Goal: Task Accomplishment & Management: Complete application form

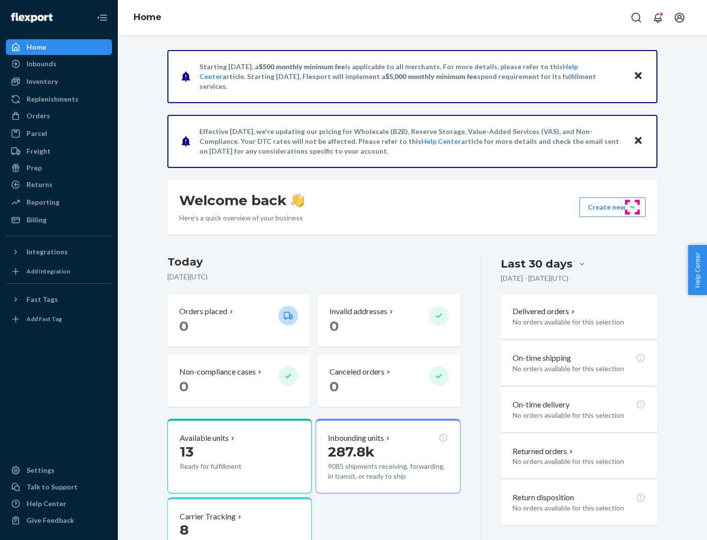
click at [632, 207] on button "Create new Create new inbound Create new order Create new product" at bounding box center [612, 207] width 66 height 20
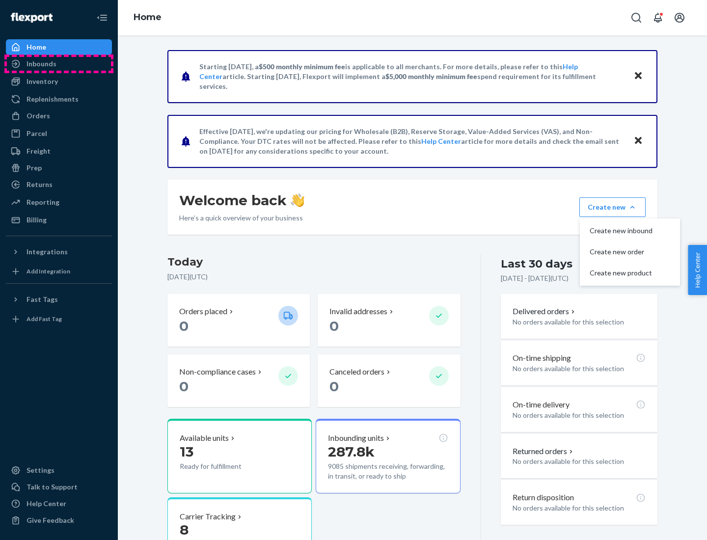
click at [59, 64] on div "Inbounds" at bounding box center [59, 64] width 104 height 14
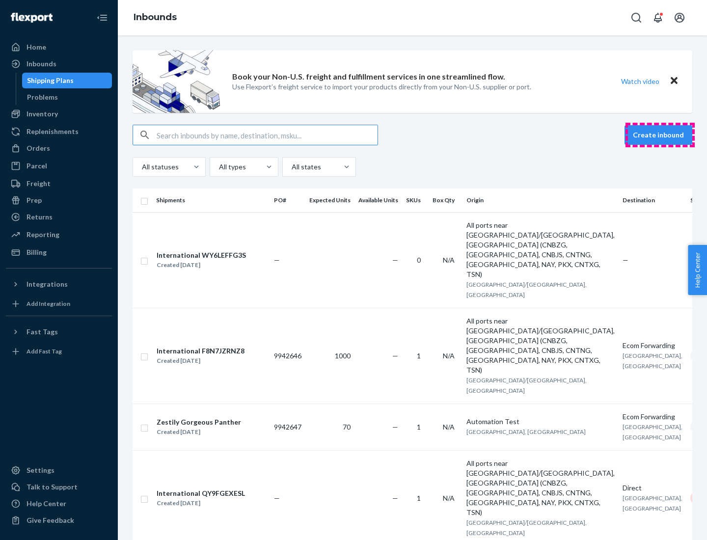
click at [660, 135] on button "Create inbound" at bounding box center [658, 135] width 68 height 20
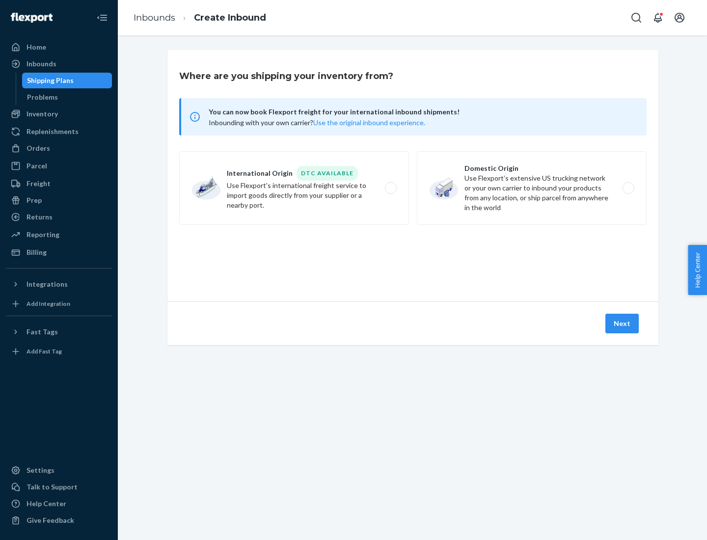
click at [532, 188] on label "Domestic Origin Use Flexport’s extensive US trucking network or your own carrie…" at bounding box center [532, 188] width 230 height 74
click at [628, 188] on input "Domestic Origin Use Flexport’s extensive US trucking network or your own carrie…" at bounding box center [631, 188] width 6 height 6
radio input "true"
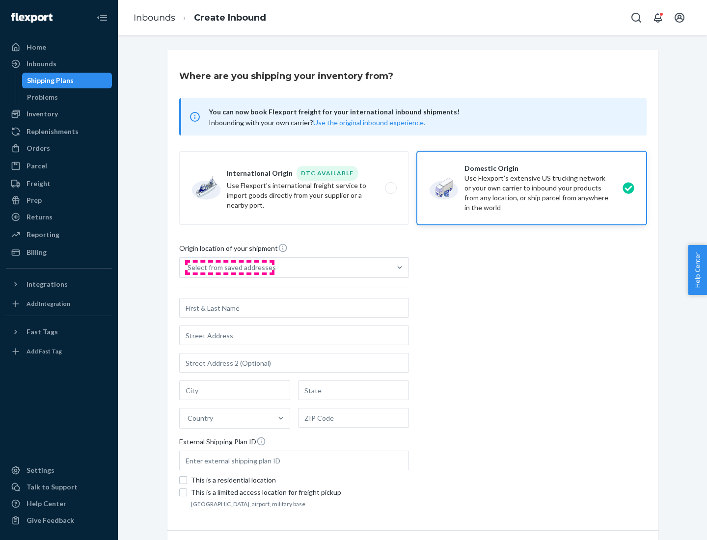
click at [229, 268] on div "Select from saved addresses" at bounding box center [232, 268] width 88 height 10
click at [189, 268] on input "Select from saved addresses" at bounding box center [188, 268] width 1 height 10
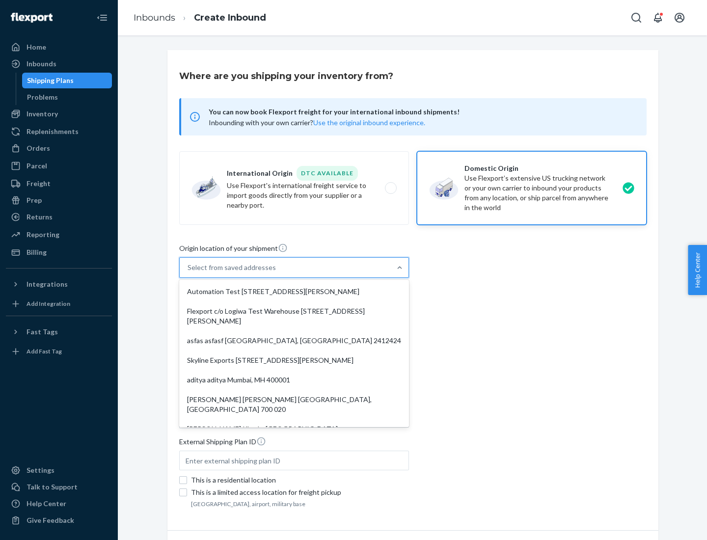
scroll to position [4, 0]
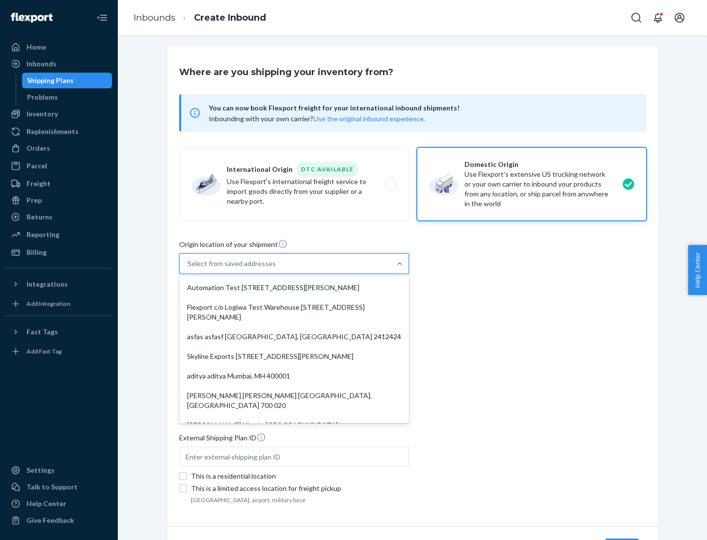
click at [294, 288] on div "Automation Test [STREET_ADDRESS][PERSON_NAME]" at bounding box center [294, 288] width 226 height 20
click at [189, 269] on input "option Automation Test [STREET_ADDRESS][PERSON_NAME]. 9 results available. Use …" at bounding box center [188, 264] width 1 height 10
type input "Automation Test"
type input "9th Floor"
type input "[GEOGRAPHIC_DATA]"
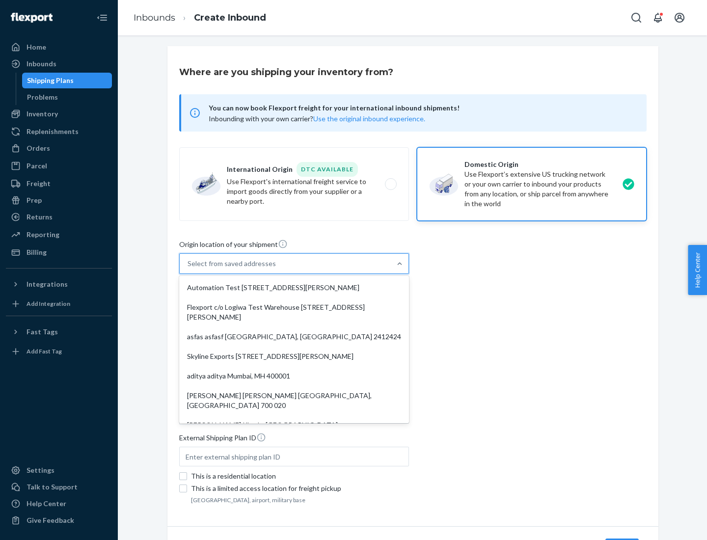
type input "CA"
type input "94104"
type input "[STREET_ADDRESS][PERSON_NAME]"
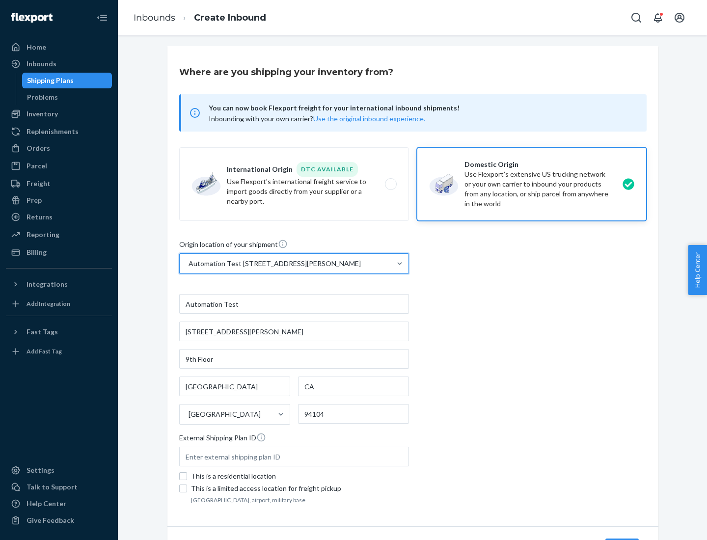
scroll to position [57, 0]
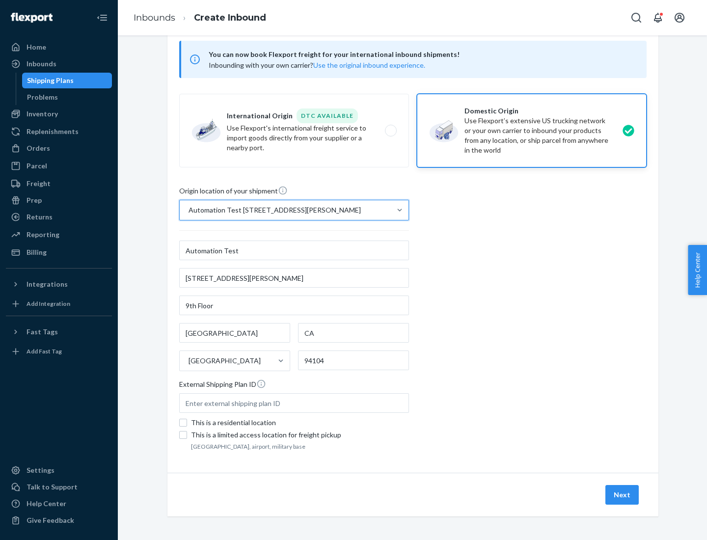
click at [622, 495] on button "Next" at bounding box center [621, 495] width 33 height 20
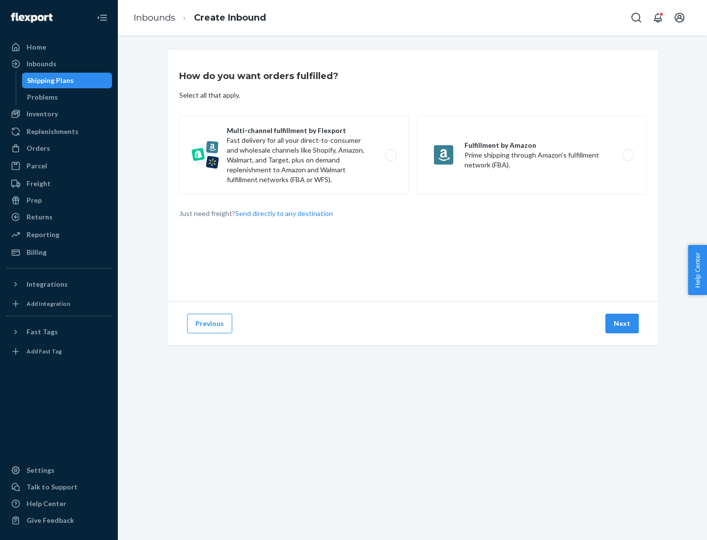
click at [294, 155] on label "Multi-channel fulfillment by Flexport Fast delivery for all your direct-to-cons…" at bounding box center [294, 155] width 230 height 79
click at [390, 155] on input "Multi-channel fulfillment by Flexport Fast delivery for all your direct-to-cons…" at bounding box center [393, 155] width 6 height 6
radio input "true"
click at [622, 324] on button "Next" at bounding box center [621, 324] width 33 height 20
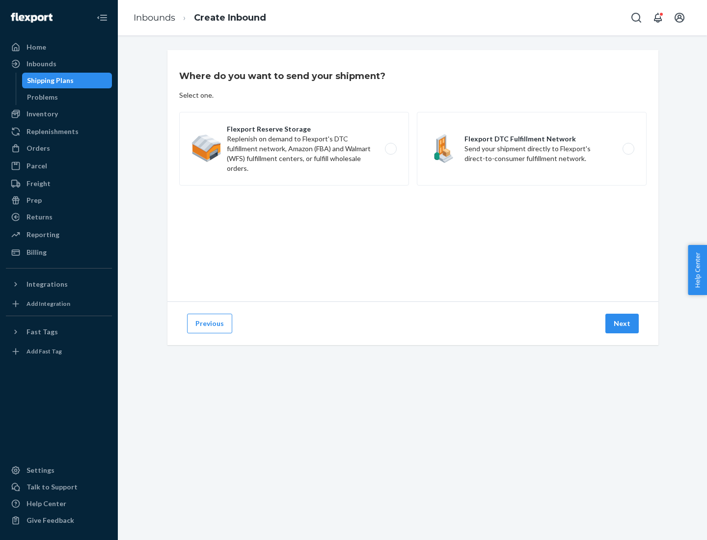
click at [532, 149] on label "Flexport DTC Fulfillment Network Send your shipment directly to Flexport's dire…" at bounding box center [532, 149] width 230 height 74
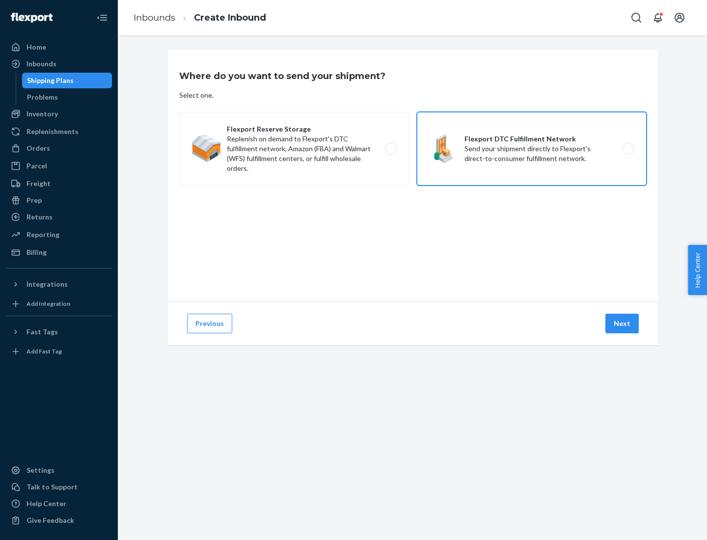
click at [628, 149] on input "Flexport DTC Fulfillment Network Send your shipment directly to Flexport's dire…" at bounding box center [631, 149] width 6 height 6
radio input "true"
click at [622, 324] on button "Next" at bounding box center [621, 324] width 33 height 20
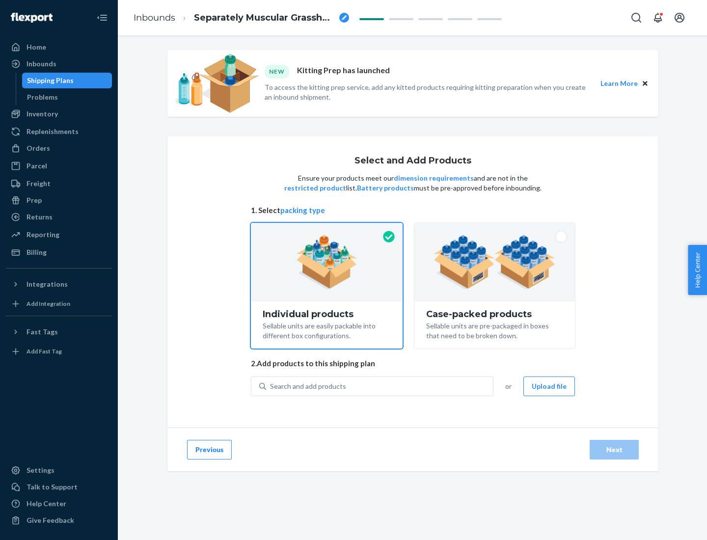
click at [495, 262] on img at bounding box center [494, 262] width 122 height 54
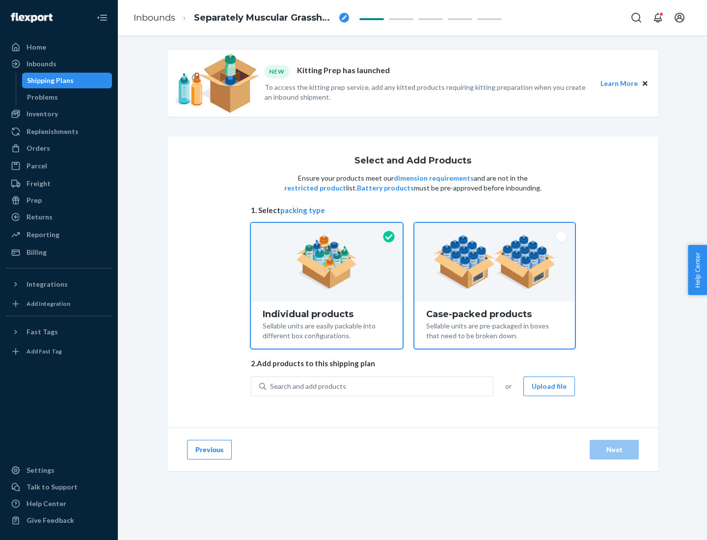
click at [495, 229] on input "Case-packed products Sellable units are pre-packaged in boxes that need to be b…" at bounding box center [494, 226] width 6 height 6
radio input "true"
radio input "false"
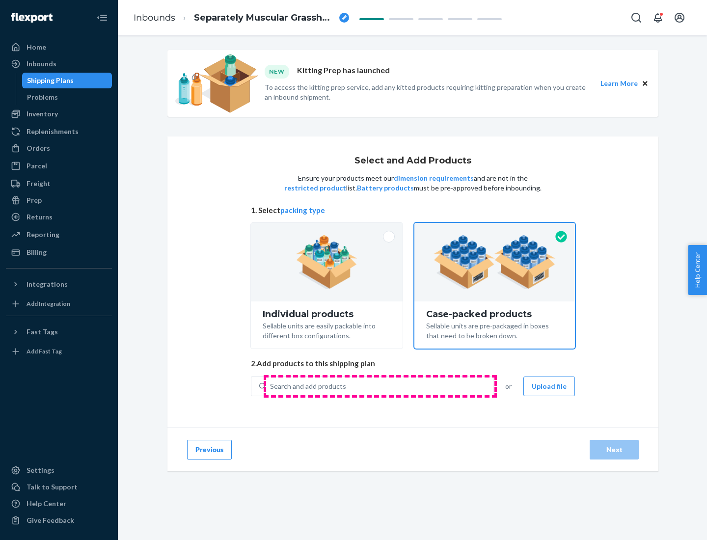
click at [380, 386] on div "Search and add products" at bounding box center [379, 387] width 227 height 18
click at [271, 386] on input "Search and add products" at bounding box center [270, 386] width 1 height 10
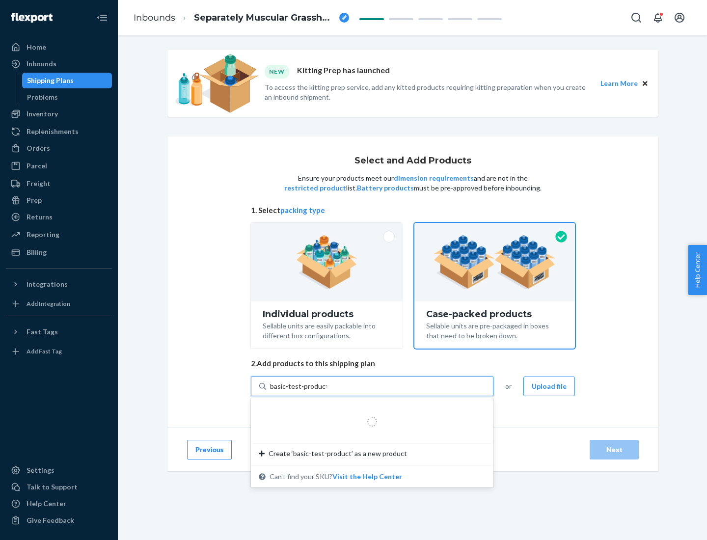
type input "basic-test-product-1"
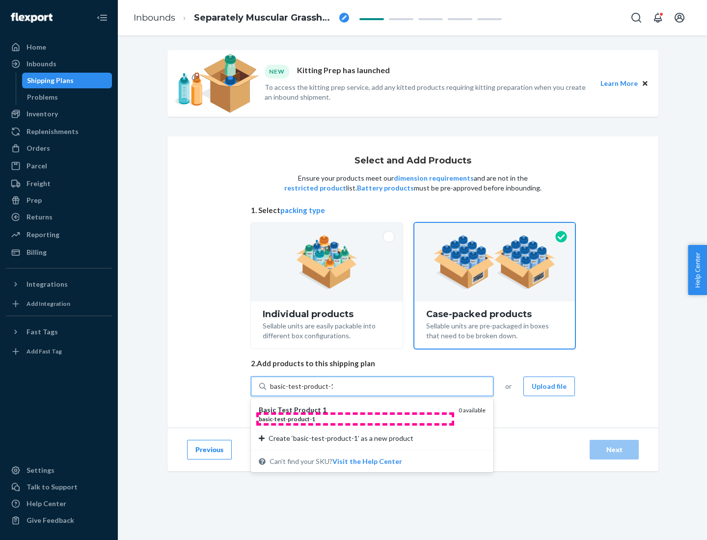
click at [355, 419] on div "basic - test - product - 1" at bounding box center [355, 419] width 192 height 8
click at [333, 391] on input "basic-test-product-1" at bounding box center [301, 386] width 63 height 10
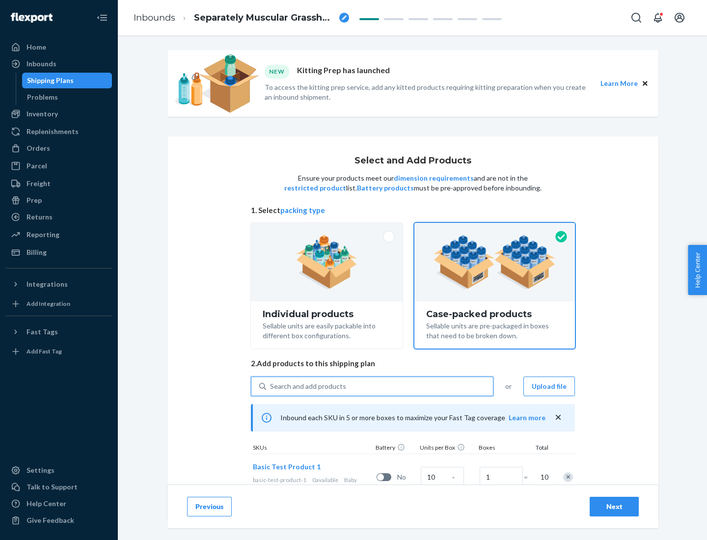
scroll to position [35, 0]
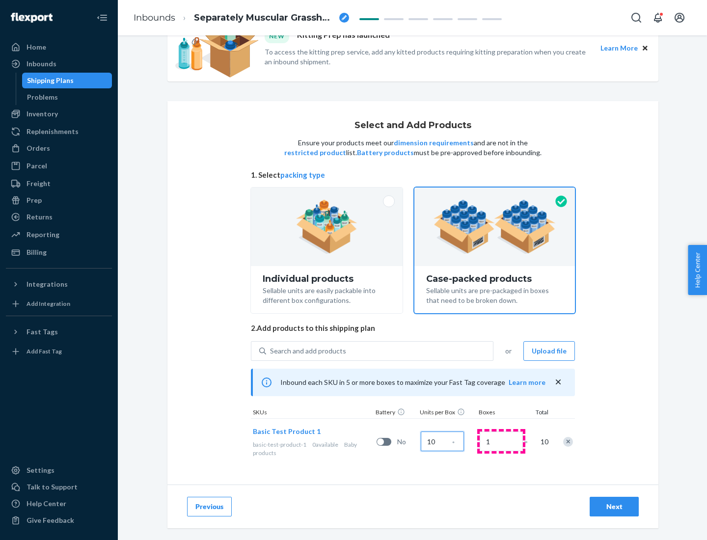
type input "10"
type input "7"
click at [614, 507] on div "Next" at bounding box center [614, 507] width 32 height 10
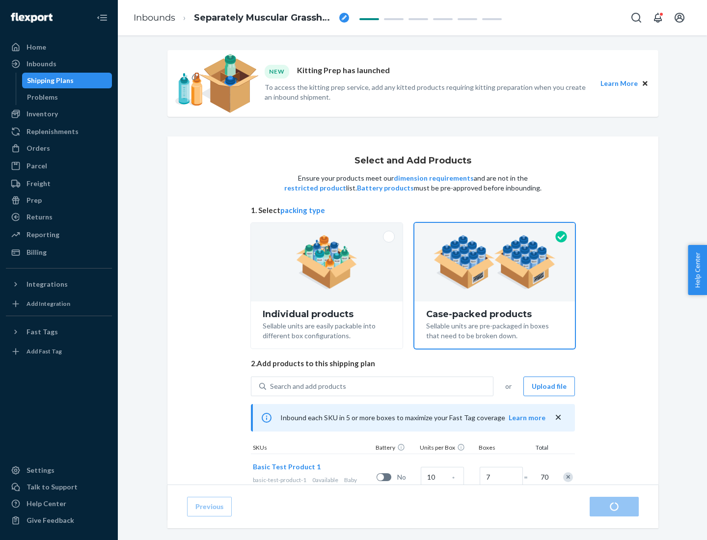
radio input "true"
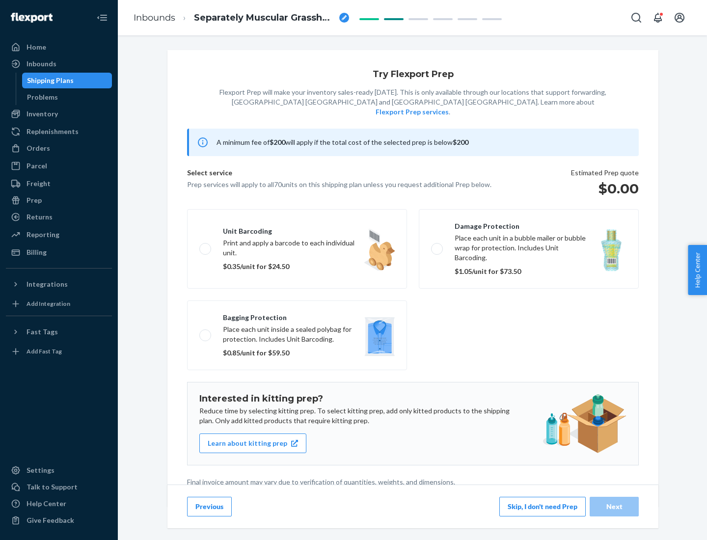
scroll to position [2, 0]
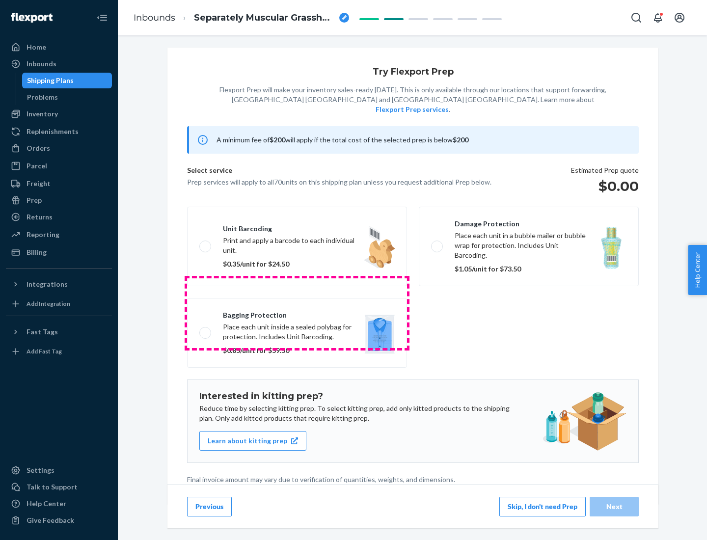
click at [297, 313] on label "Bagging protection Place each unit inside a sealed polybag for protection. Incl…" at bounding box center [297, 333] width 220 height 70
click at [206, 329] on input "Bagging protection Place each unit inside a sealed polybag for protection. Incl…" at bounding box center [202, 332] width 6 height 6
checkbox input "true"
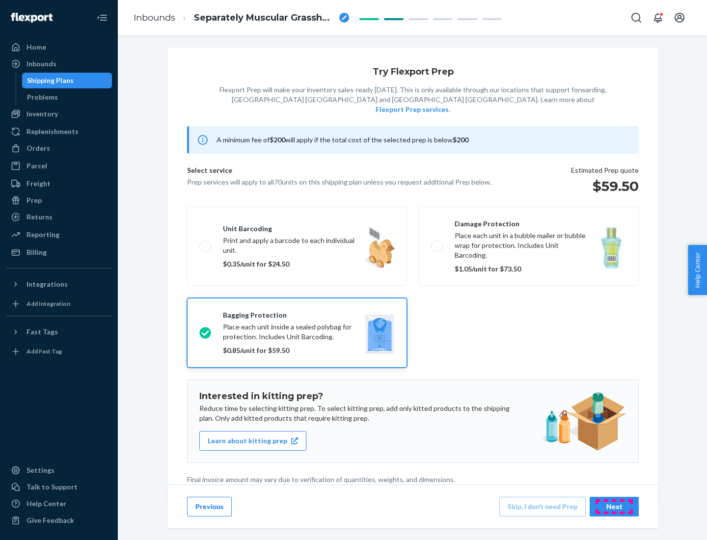
click at [614, 506] on div "Next" at bounding box center [614, 507] width 32 height 10
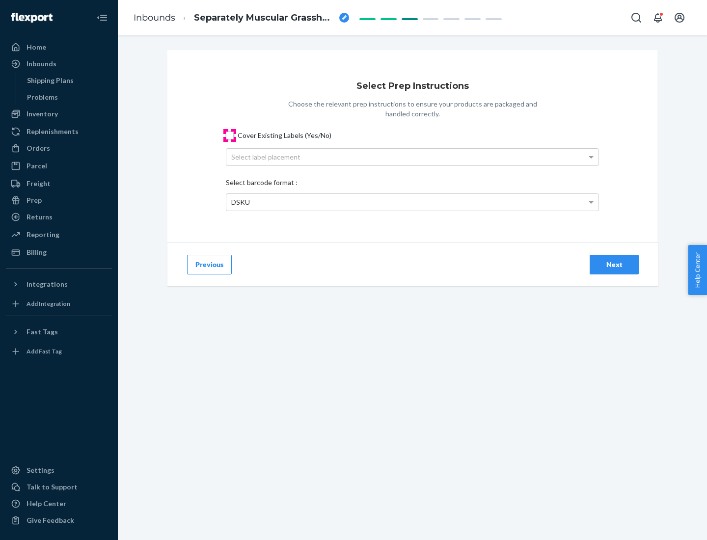
click at [230, 135] on input "Cover Existing Labels (Yes/No)" at bounding box center [230, 136] width 8 height 8
checkbox input "true"
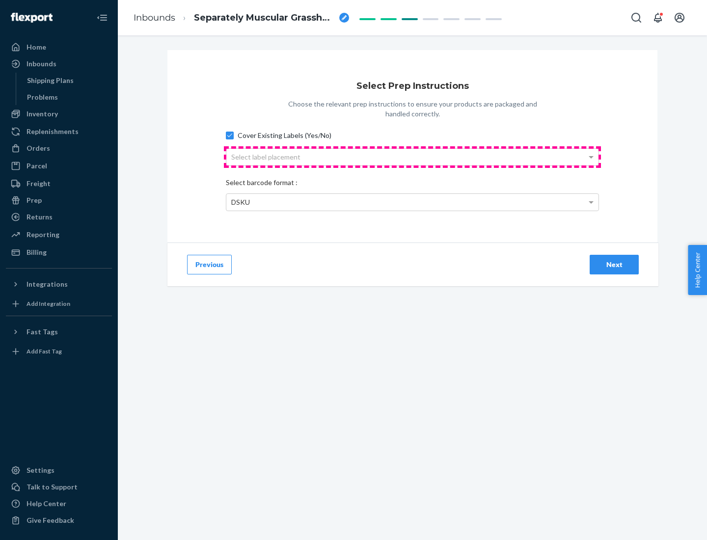
click at [412, 157] on div "Select label placement" at bounding box center [412, 157] width 372 height 17
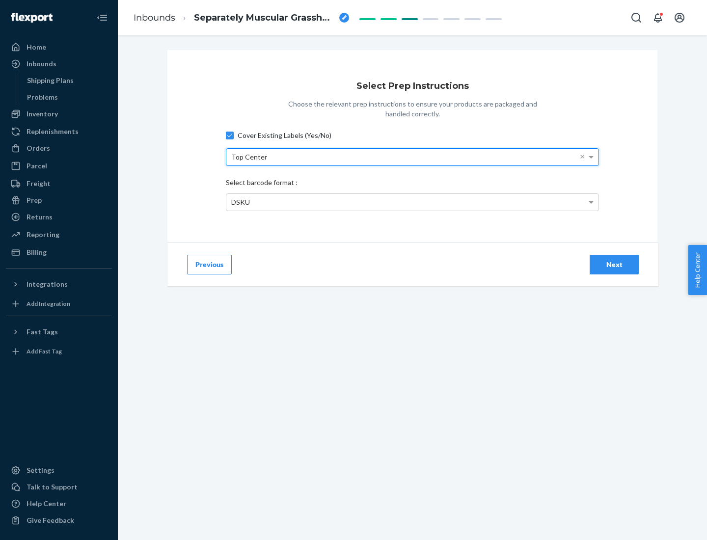
click at [412, 202] on div "DSKU" at bounding box center [412, 202] width 372 height 17
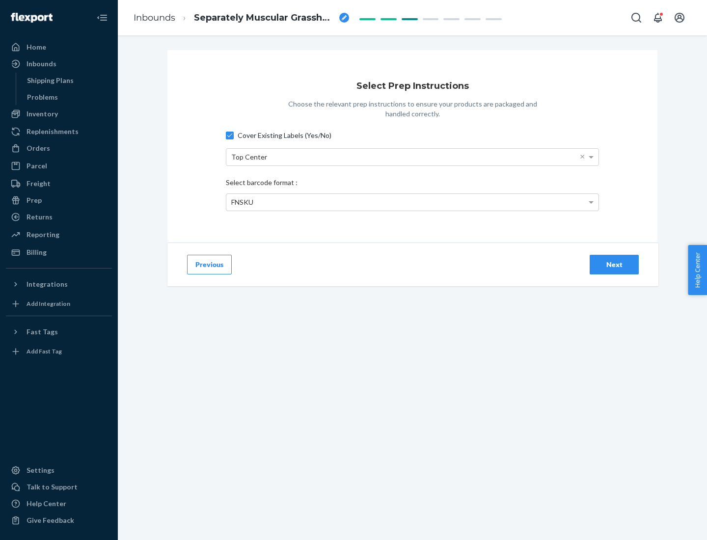
click at [614, 264] on div "Next" at bounding box center [614, 265] width 32 height 10
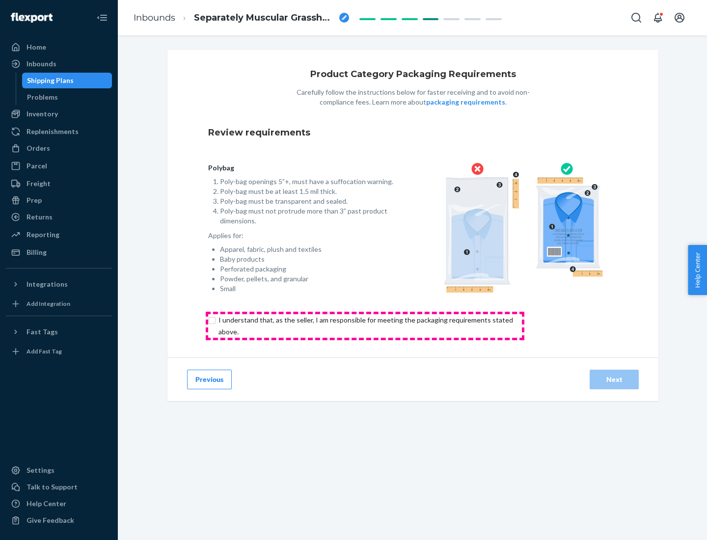
click at [365, 325] on input "checkbox" at bounding box center [371, 326] width 326 height 24
checkbox input "true"
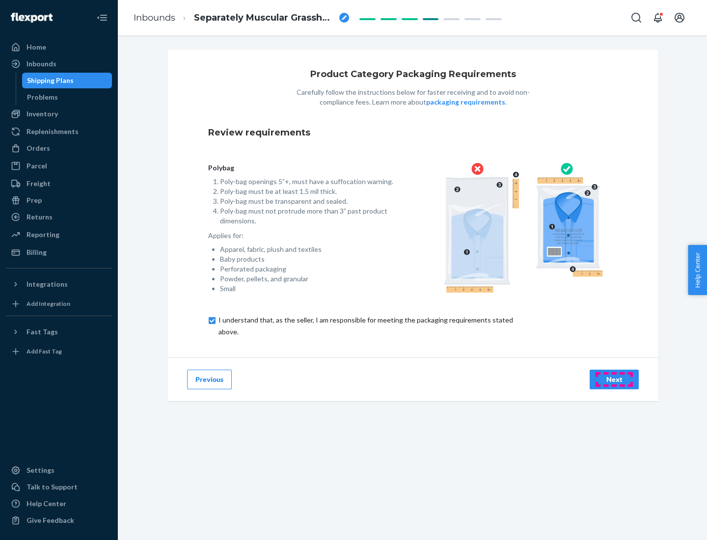
click at [614, 379] on div "Next" at bounding box center [614, 380] width 32 height 10
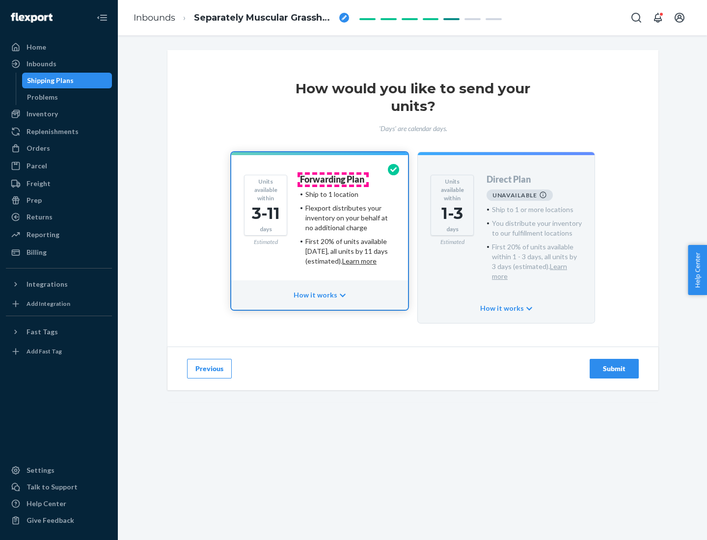
click at [333, 179] on h4 "Forwarding Plan" at bounding box center [332, 180] width 64 height 10
click at [614, 364] on div "Submit" at bounding box center [614, 369] width 32 height 10
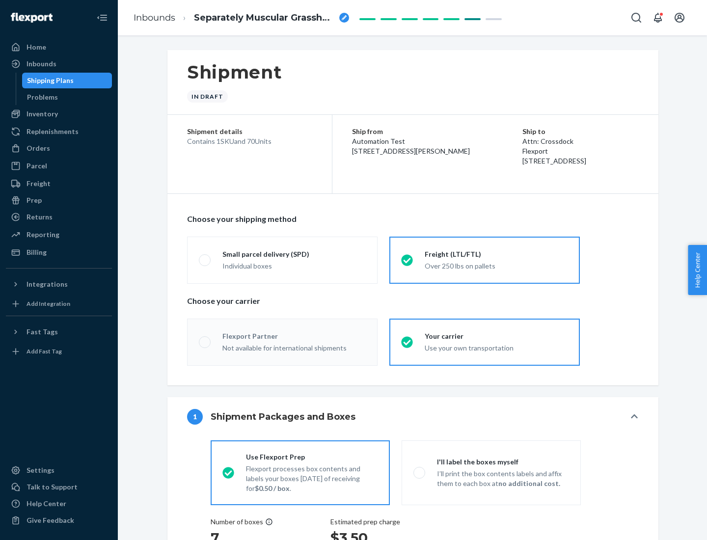
radio input "true"
radio input "false"
radio input "true"
radio input "false"
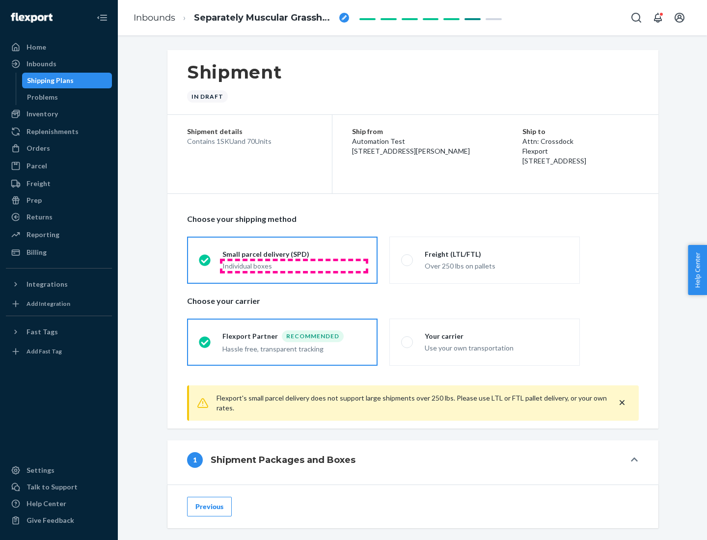
click at [294, 266] on div "Individual boxes" at bounding box center [293, 266] width 143 height 10
click at [205, 263] on input "Small parcel delivery (SPD) Individual boxes" at bounding box center [202, 260] width 6 height 6
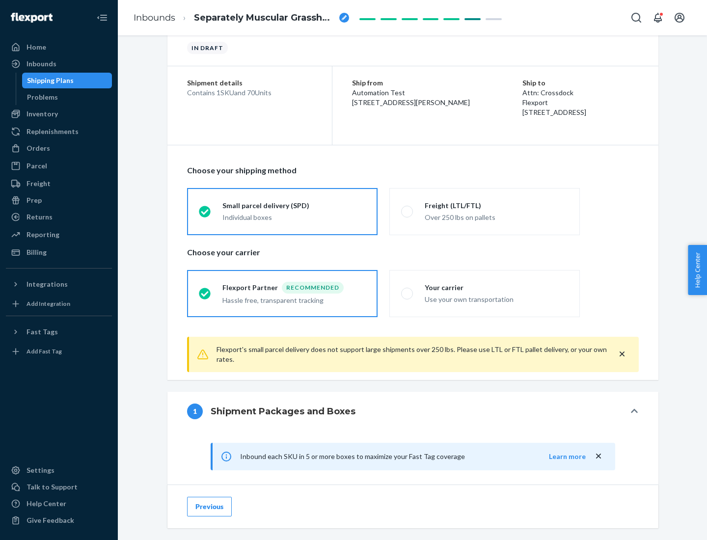
click at [294, 287] on div "Recommended" at bounding box center [313, 288] width 62 height 12
click at [205, 290] on input "Flexport Partner Recommended Hassle free, transparent tracking" at bounding box center [202, 293] width 6 height 6
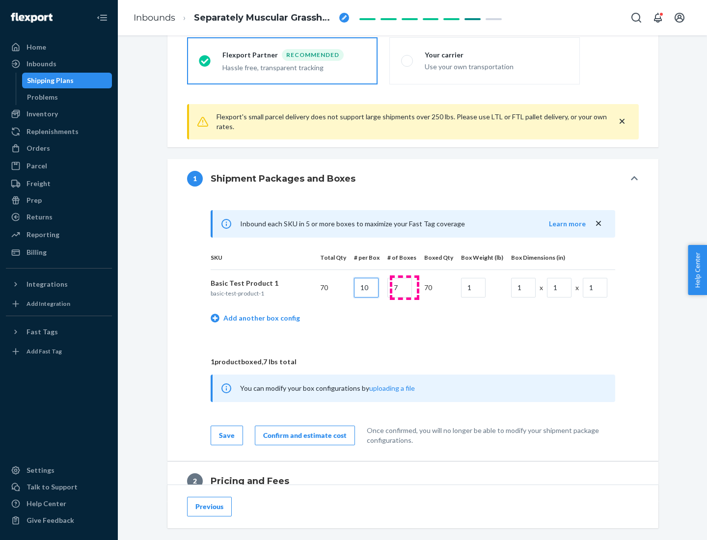
type input "10"
type input "7"
type input "1"
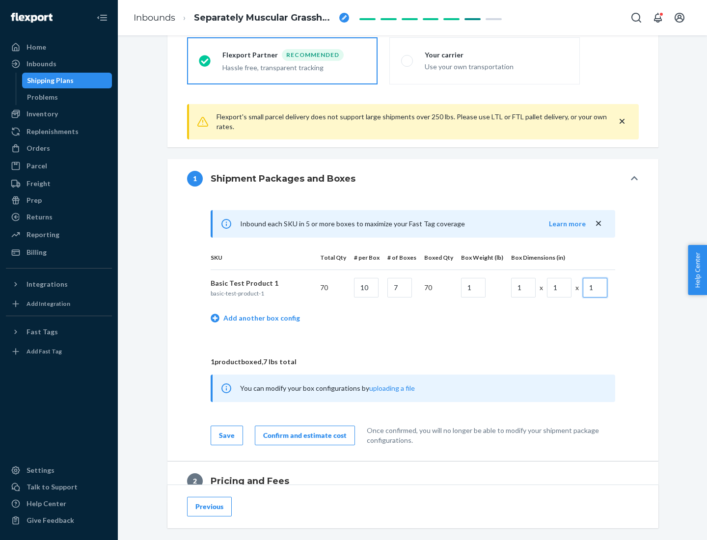
scroll to position [429, 0]
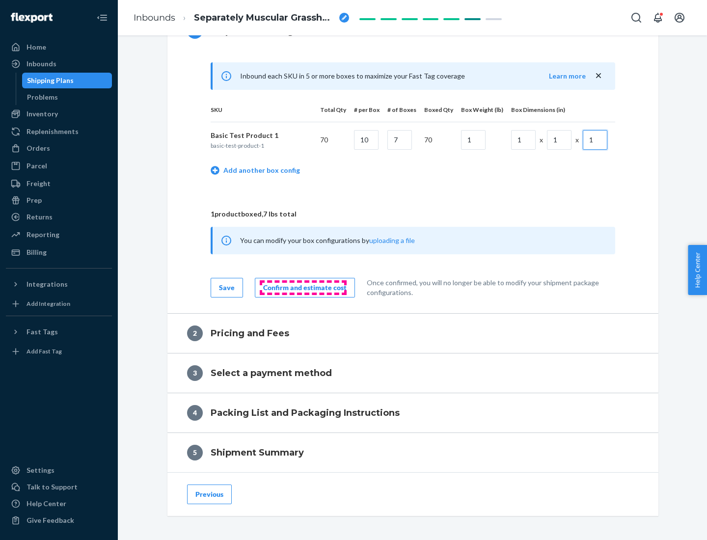
type input "1"
click at [303, 287] on div "Confirm and estimate cost" at bounding box center [304, 288] width 83 height 10
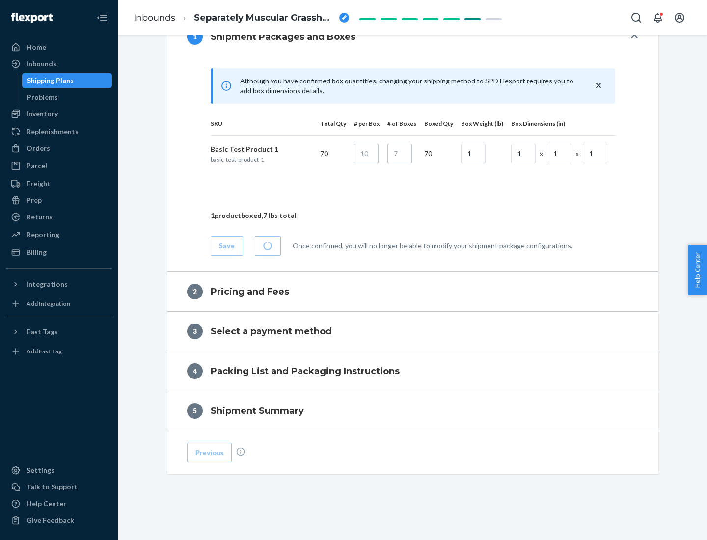
scroll to position [423, 0]
